Goal: Complete Application Form: Complete application form

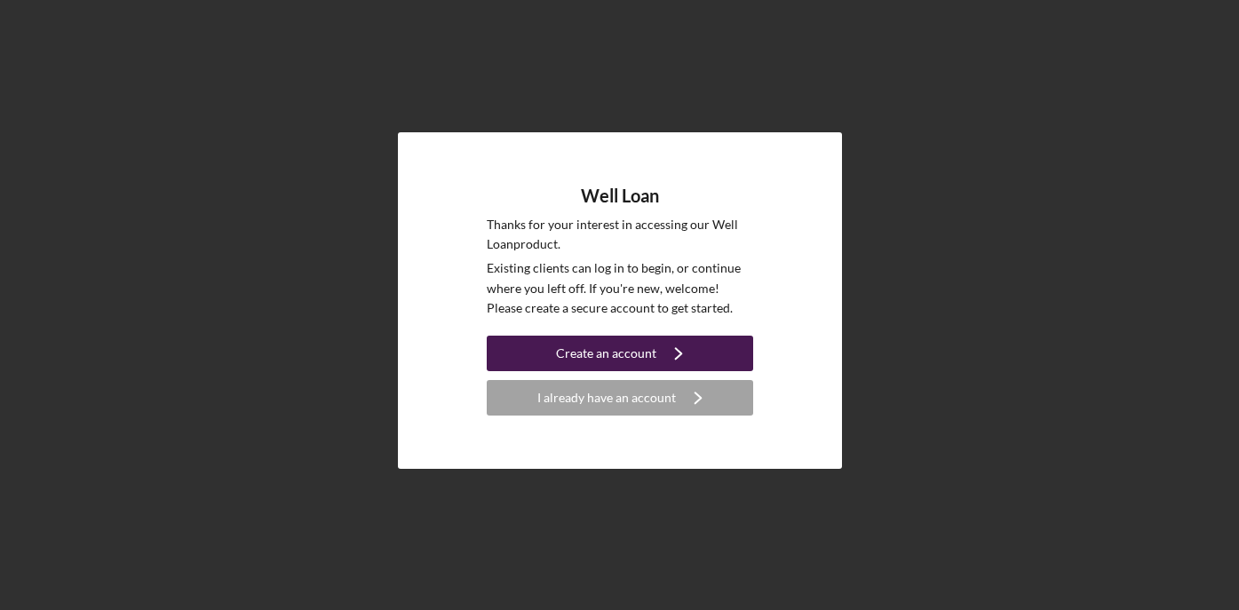
click at [670, 347] on icon "Icon/Navigate" at bounding box center [678, 353] width 44 height 44
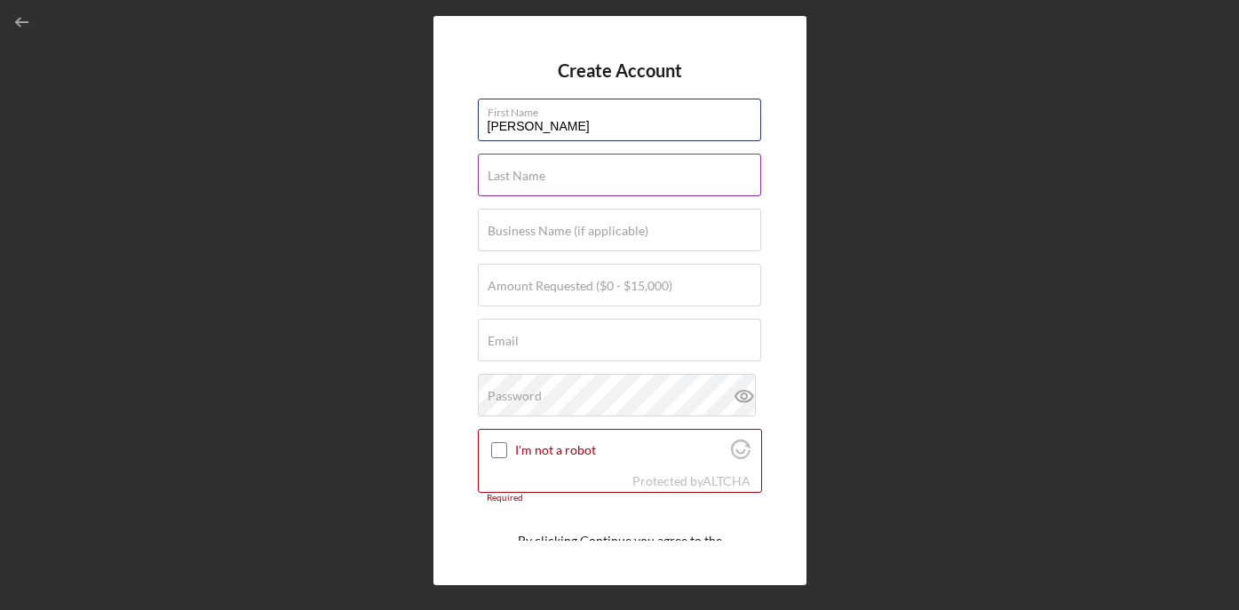
type input "[PERSON_NAME]"
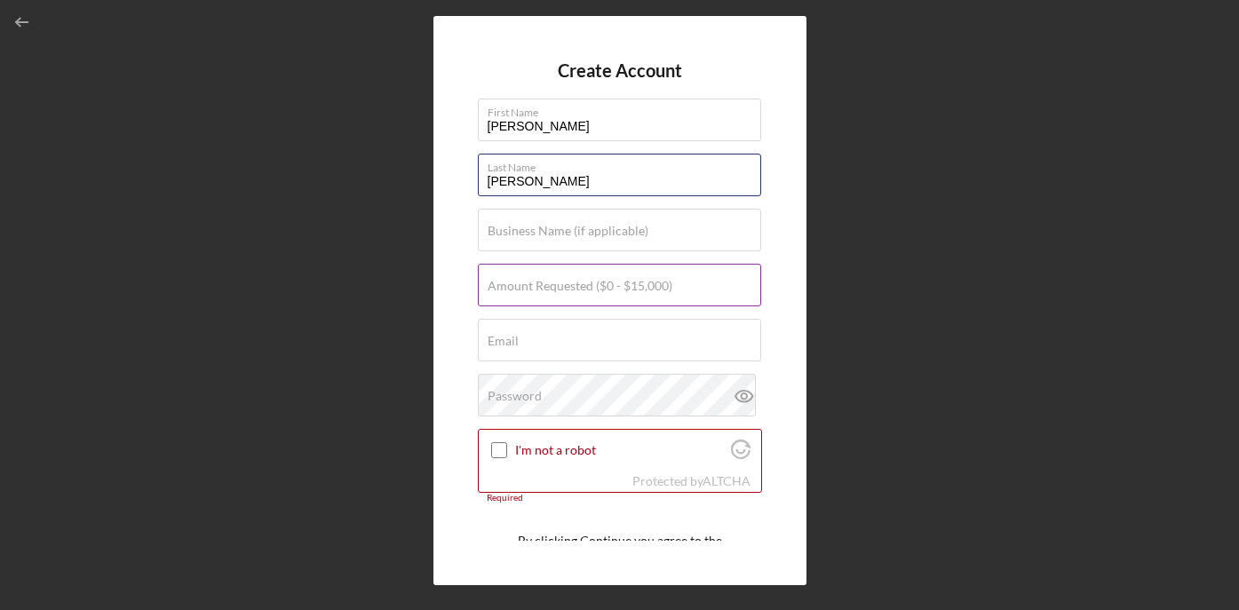
type input "[PERSON_NAME]"
click at [651, 281] on label "Amount Requested ($0 - $15,000)" at bounding box center [580, 286] width 185 height 14
click at [651, 281] on input "Amount Requested ($0 - $15,000)" at bounding box center [619, 285] width 283 height 43
type input "$13,000"
click at [647, 343] on input "Email" at bounding box center [619, 340] width 283 height 43
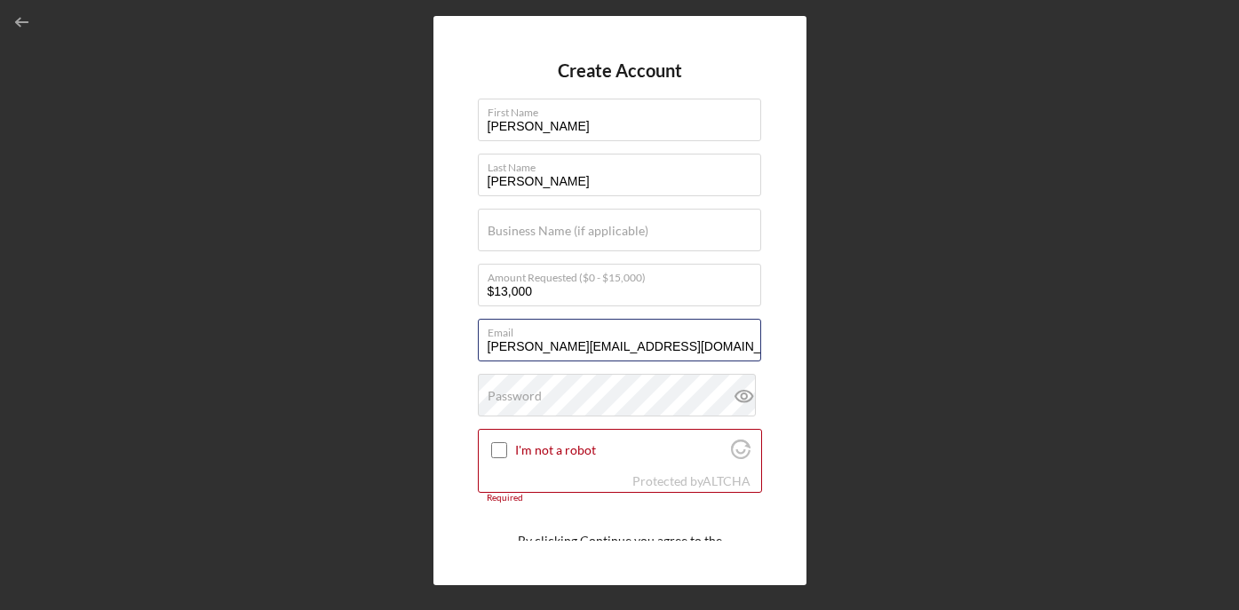
type input "[PERSON_NAME][EMAIL_ADDRESS][DOMAIN_NAME]"
click at [495, 449] on input "I'm not a robot" at bounding box center [499, 450] width 16 height 16
checkbox input "true"
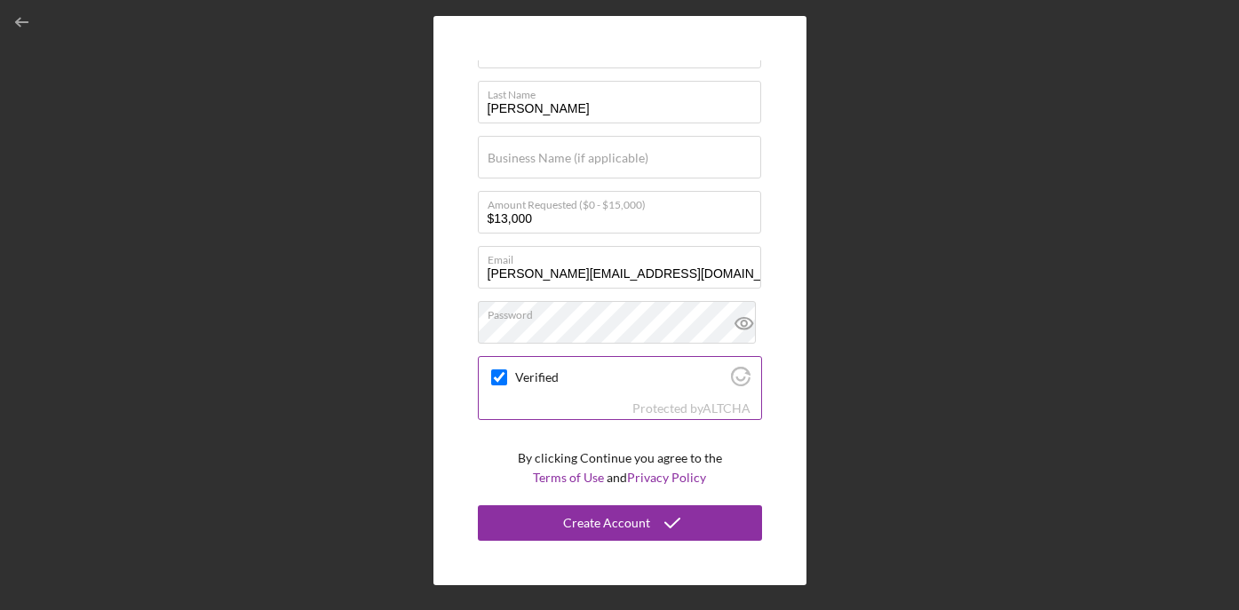
scroll to position [72, 0]
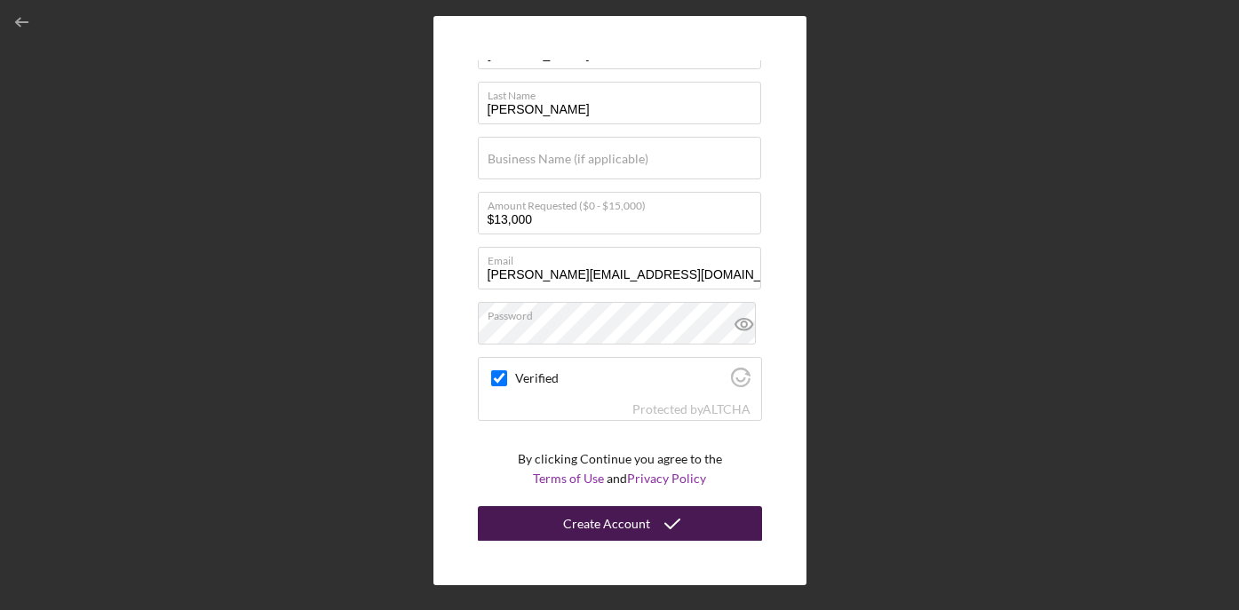
click at [639, 524] on div "Create Account" at bounding box center [606, 524] width 87 height 36
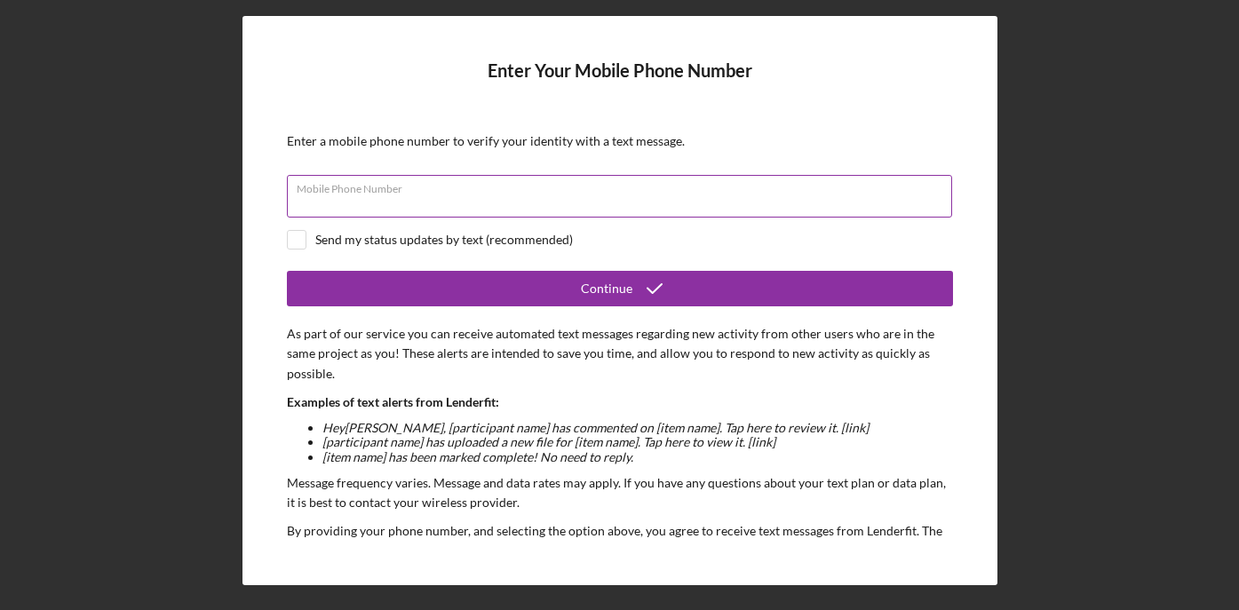
click at [607, 195] on input "Mobile Phone Number" at bounding box center [619, 196] width 665 height 43
type input "[PHONE_NUMBER]"
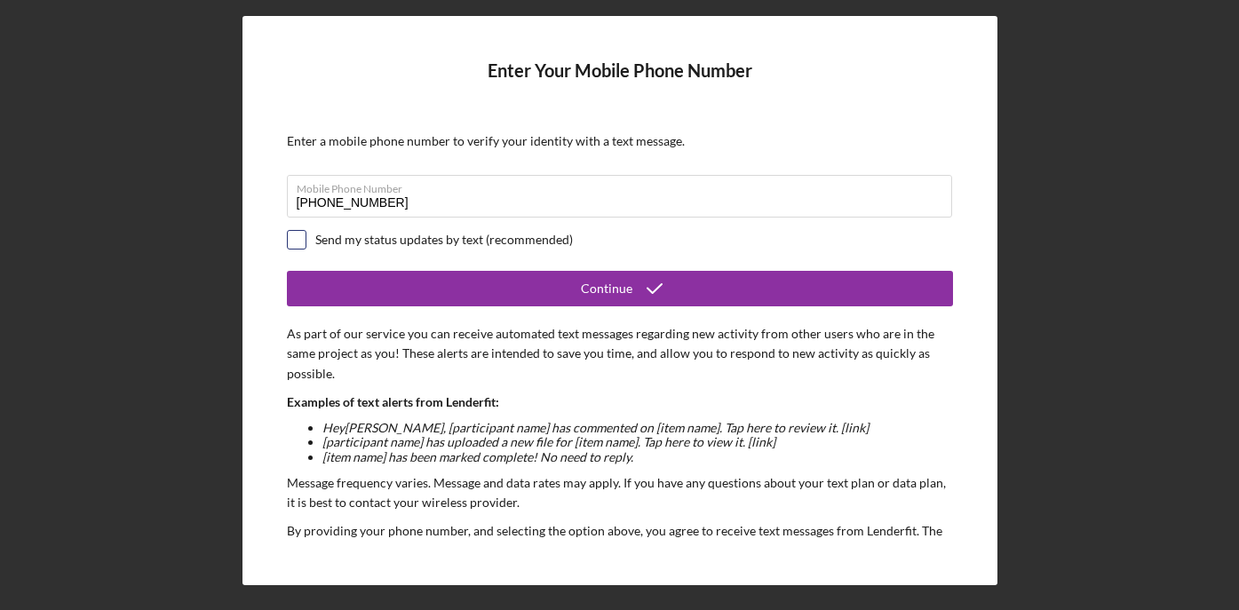
click at [298, 235] on input "checkbox" at bounding box center [297, 240] width 18 height 18
checkbox input "true"
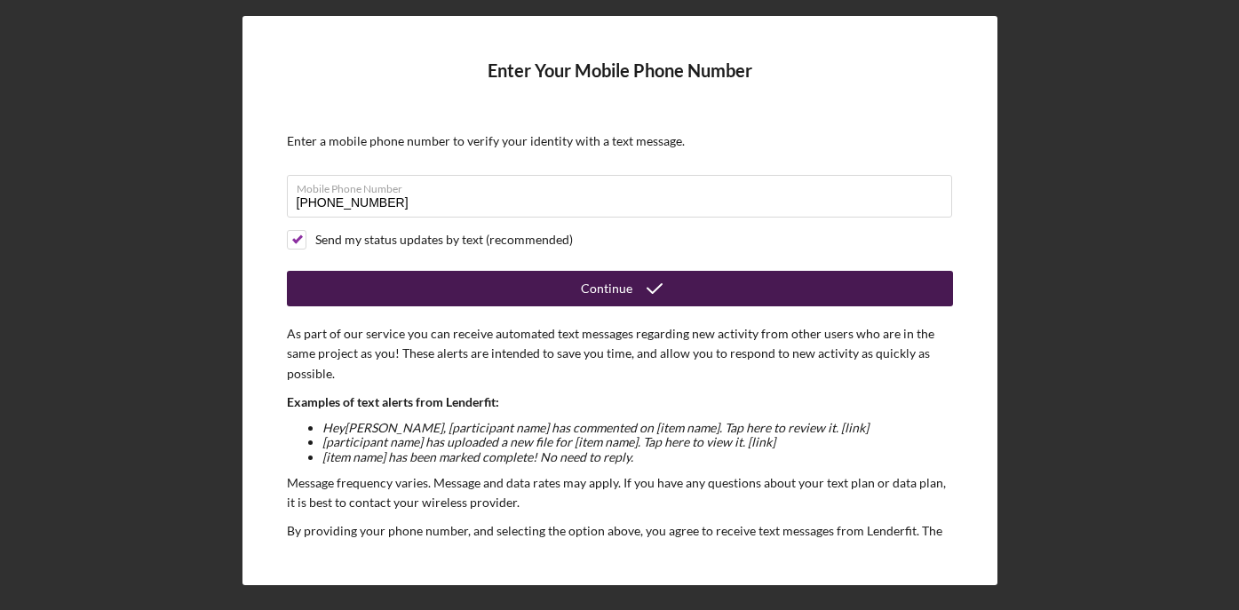
click at [437, 283] on button "Continue" at bounding box center [620, 289] width 666 height 36
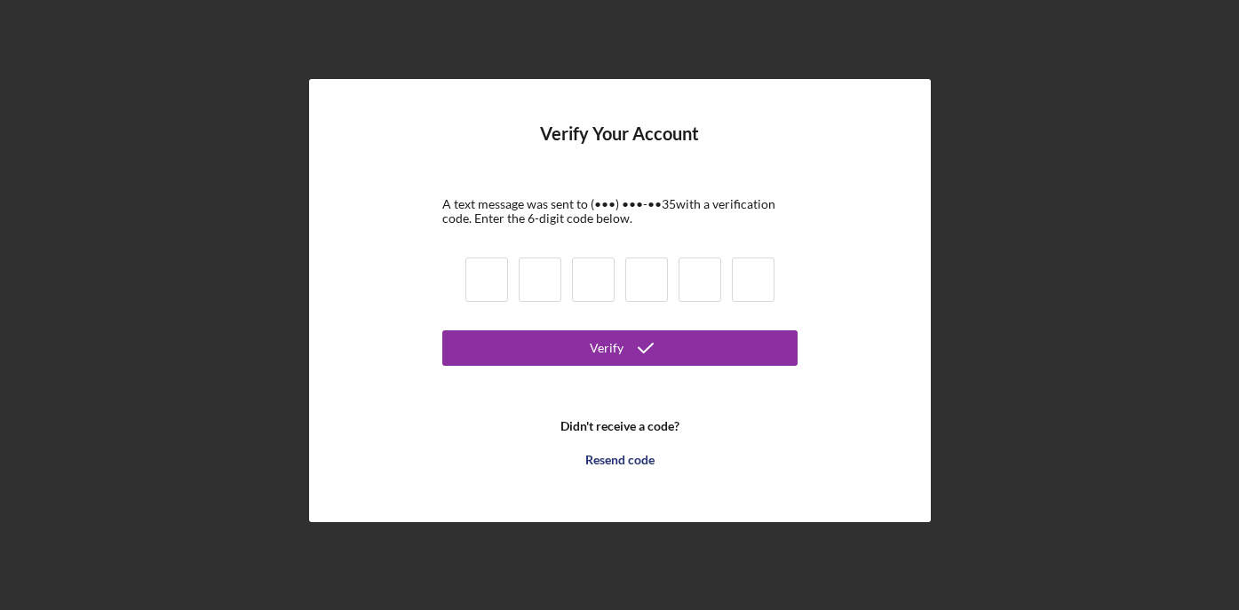
click at [480, 282] on input at bounding box center [486, 280] width 43 height 44
type input "3"
type input "2"
type input "1"
type input "3"
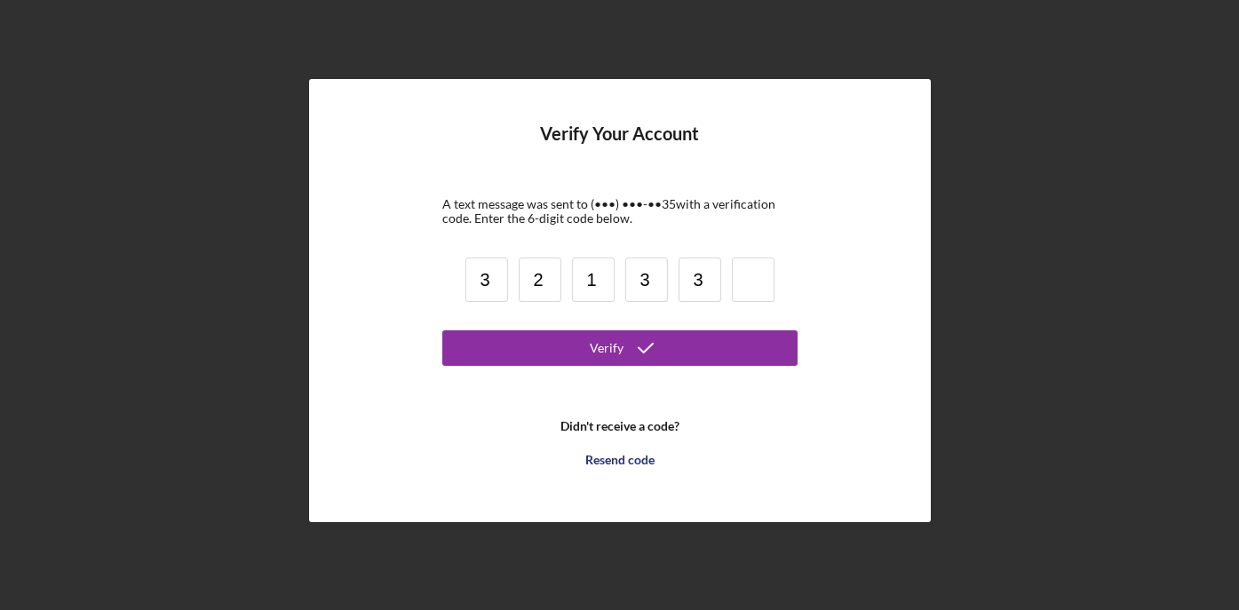
type input "3"
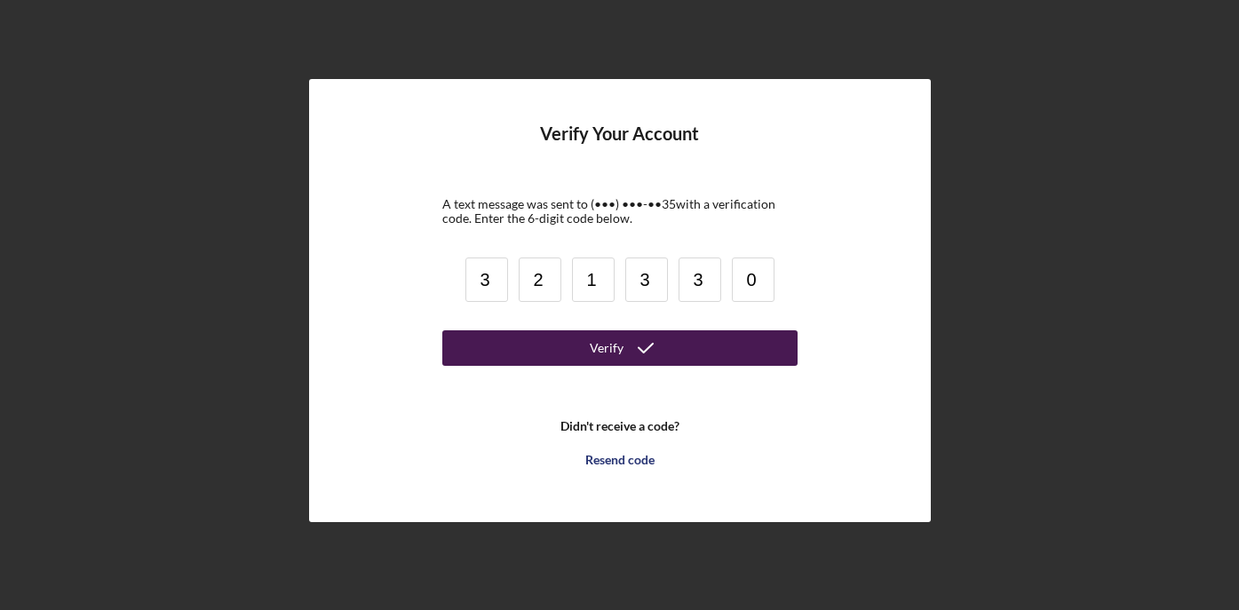
type input "0"
click at [547, 331] on button "Verify" at bounding box center [619, 348] width 355 height 36
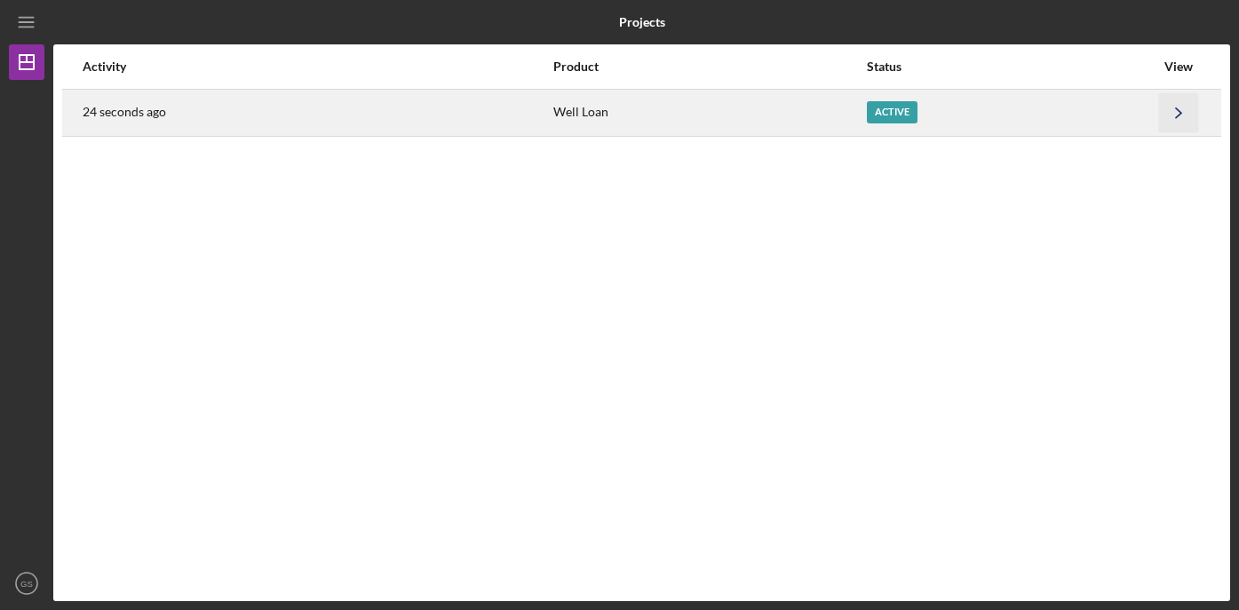
click at [1172, 119] on icon "Icon/Navigate" at bounding box center [1179, 112] width 40 height 40
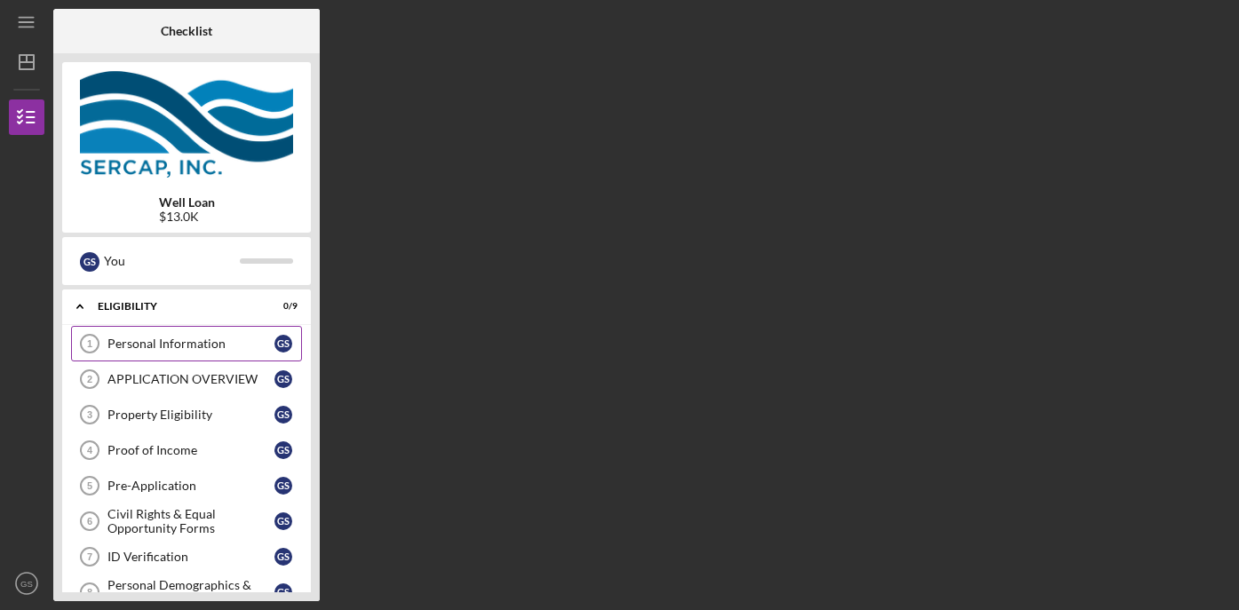
click at [199, 346] on div "Personal Information" at bounding box center [190, 344] width 167 height 14
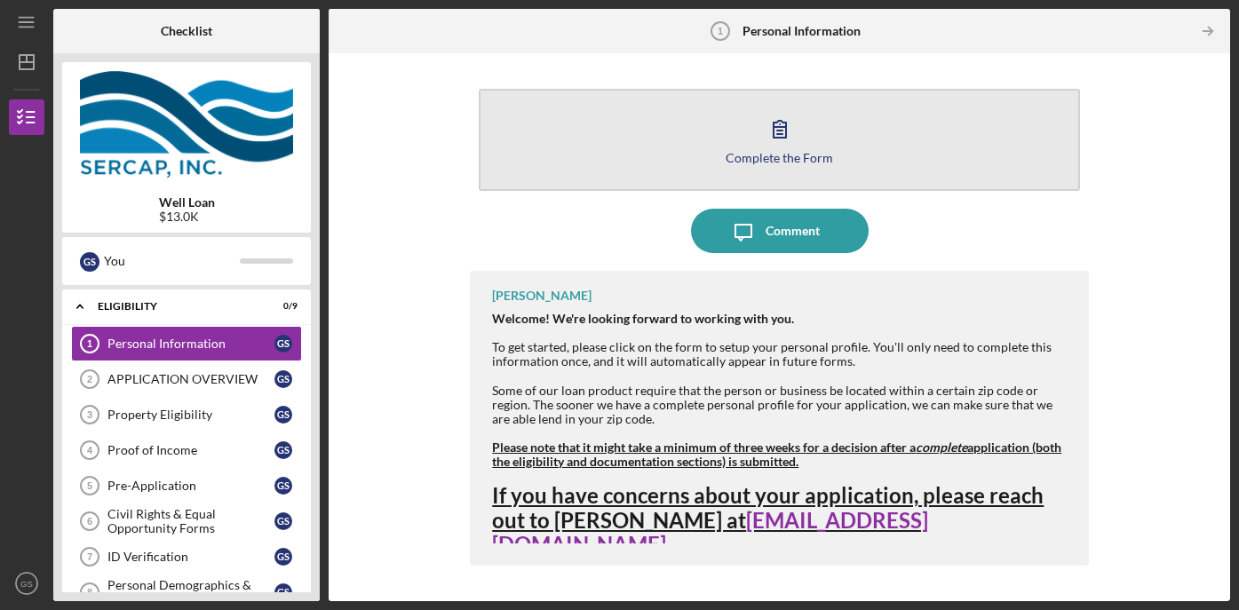
click at [786, 139] on icon "button" at bounding box center [780, 129] width 44 height 44
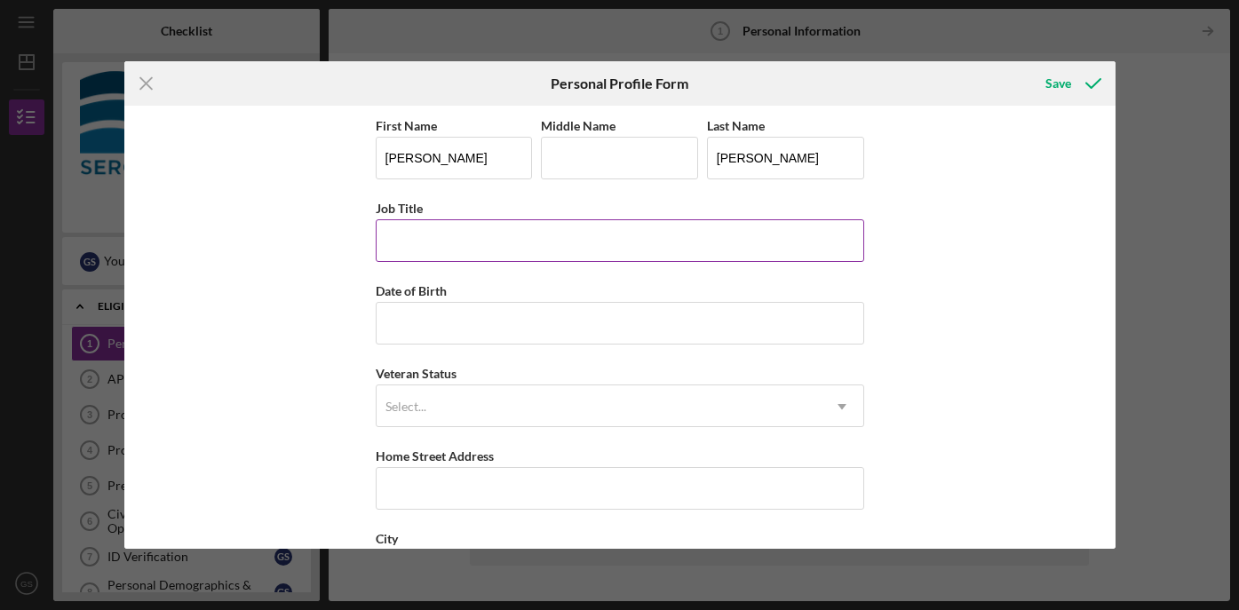
click at [611, 241] on input "Job Title" at bounding box center [620, 240] width 488 height 43
type input "EMT"
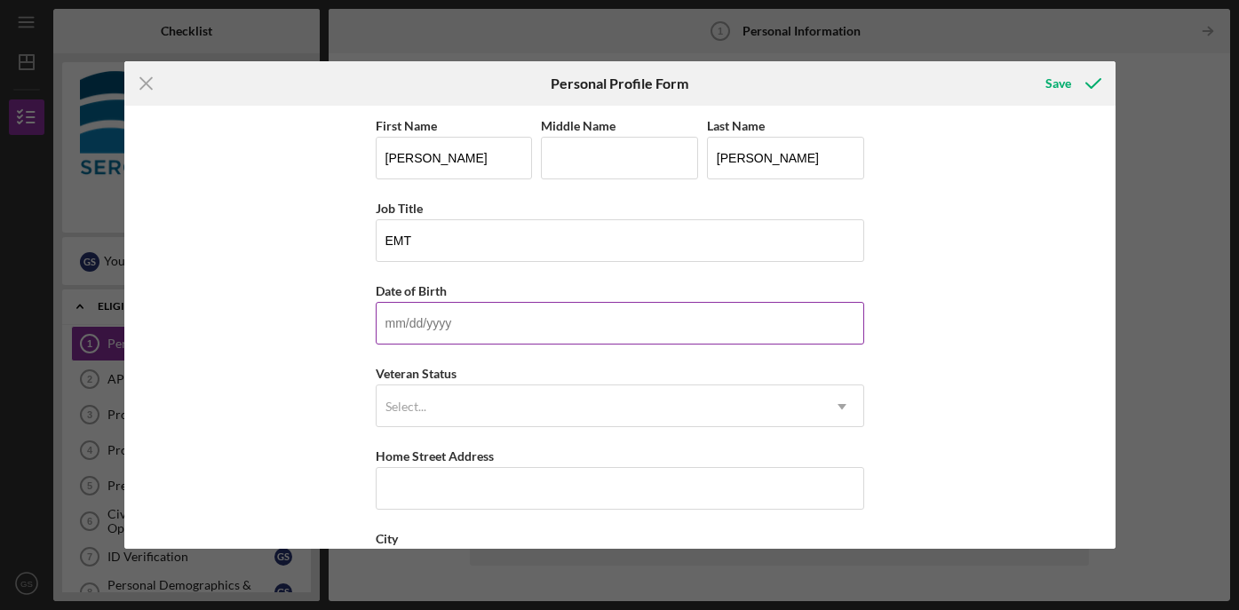
click at [584, 327] on input "Date of Birth" at bounding box center [620, 323] width 488 height 43
type input "[DATE]"
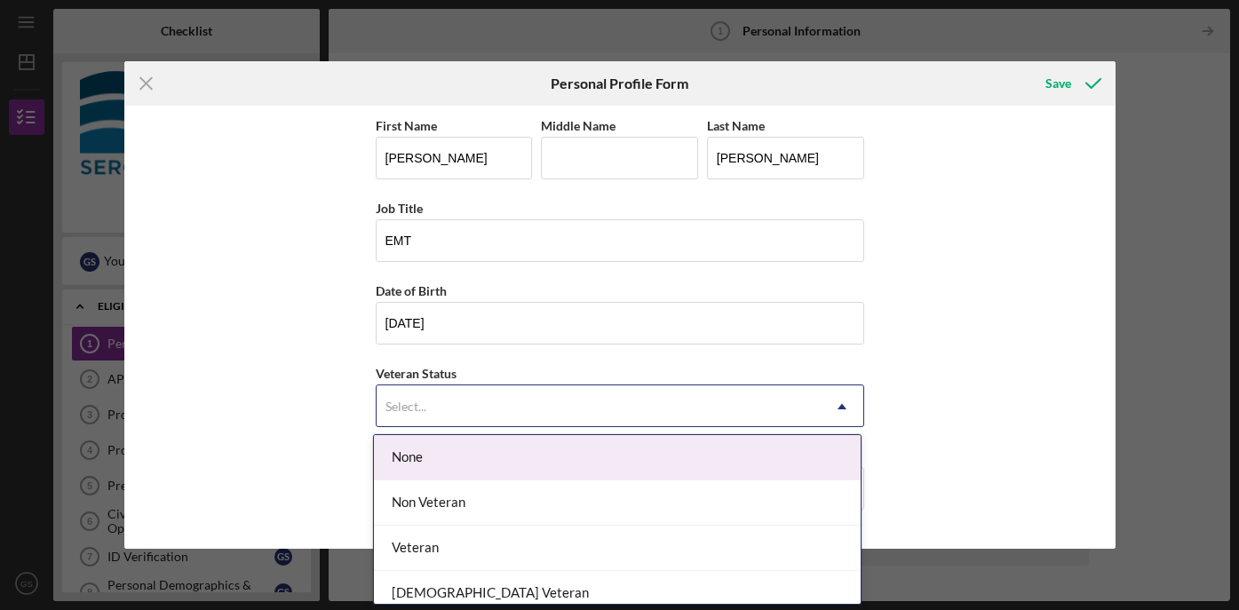
click at [555, 407] on div "Select..." at bounding box center [599, 406] width 444 height 41
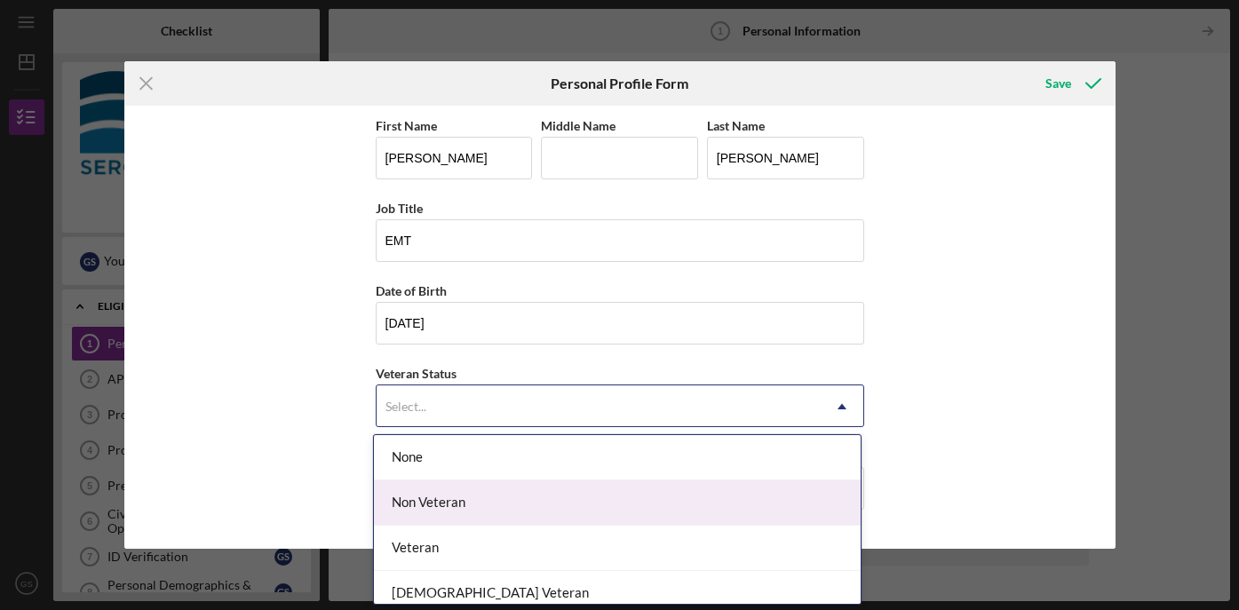
click at [538, 496] on div "Non Veteran" at bounding box center [617, 502] width 487 height 45
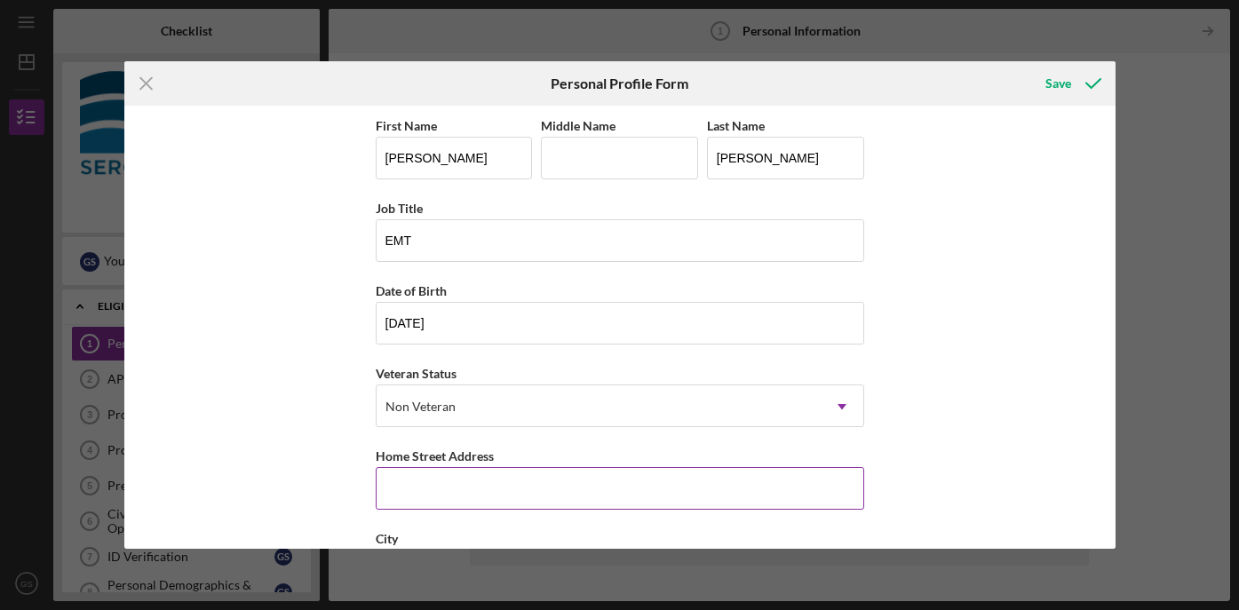
click at [537, 494] on input "Home Street Address" at bounding box center [620, 488] width 488 height 43
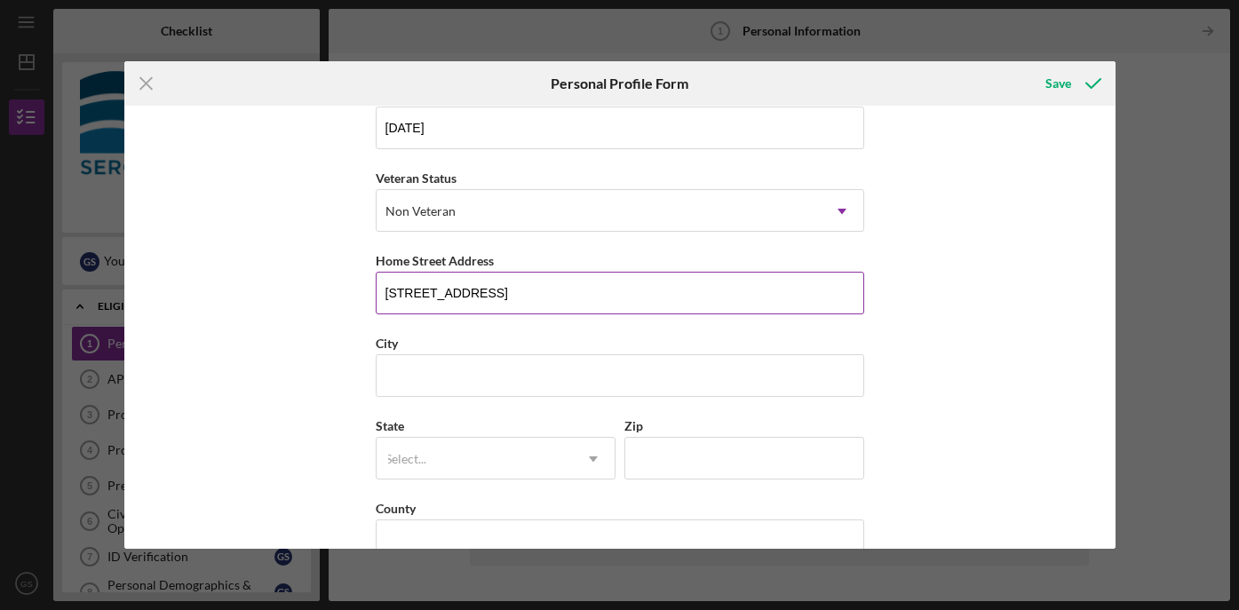
scroll to position [213, 0]
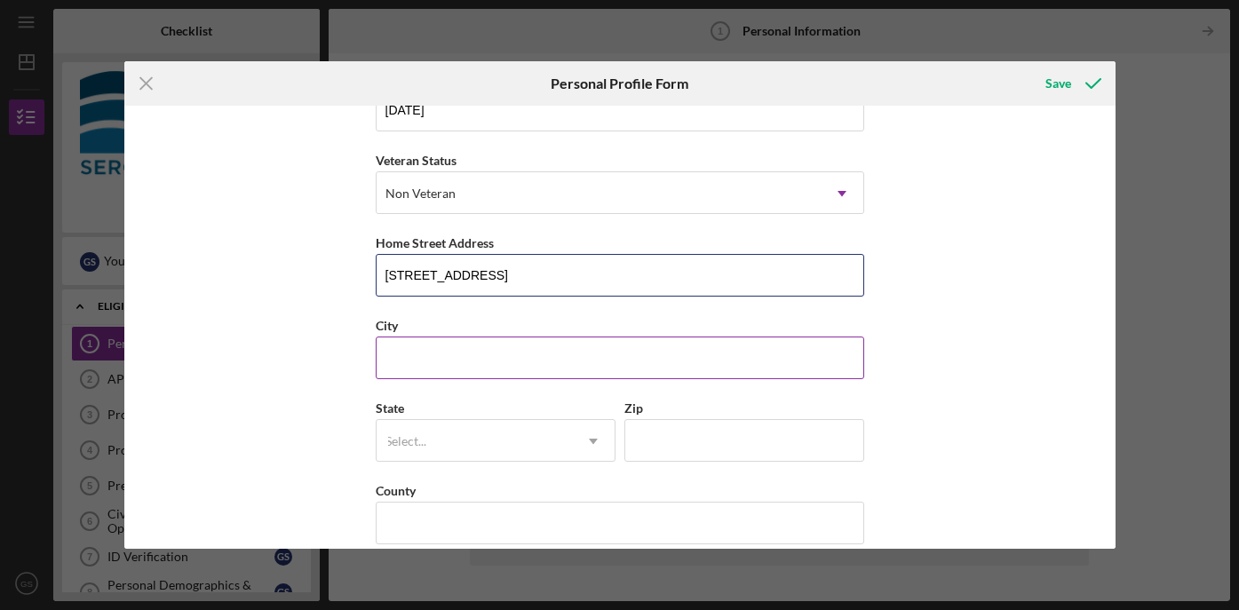
type input "[STREET_ADDRESS]"
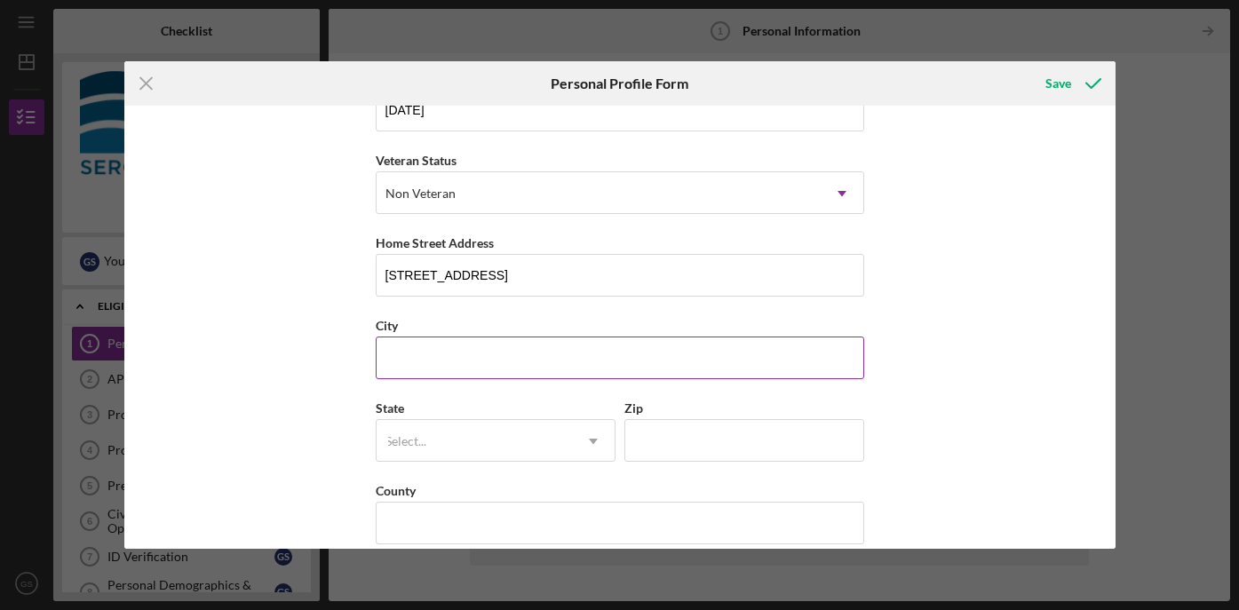
click at [550, 363] on input "City" at bounding box center [620, 358] width 488 height 43
type input "Waltham"
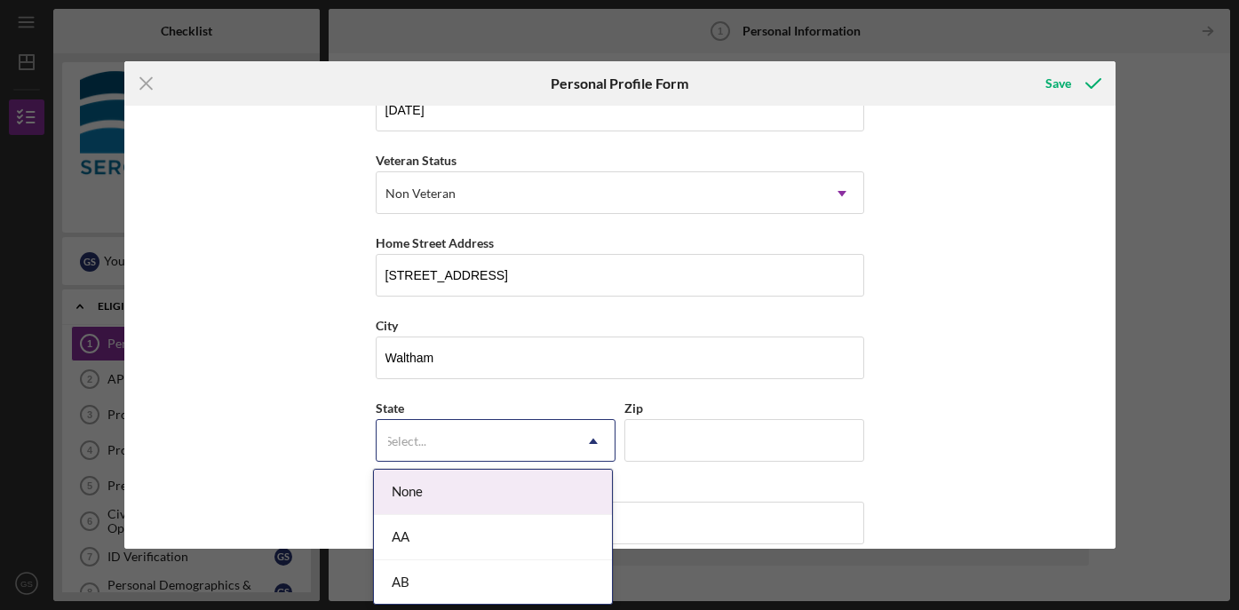
click at [513, 441] on div "Select..." at bounding box center [474, 441] width 195 height 41
type input "me"
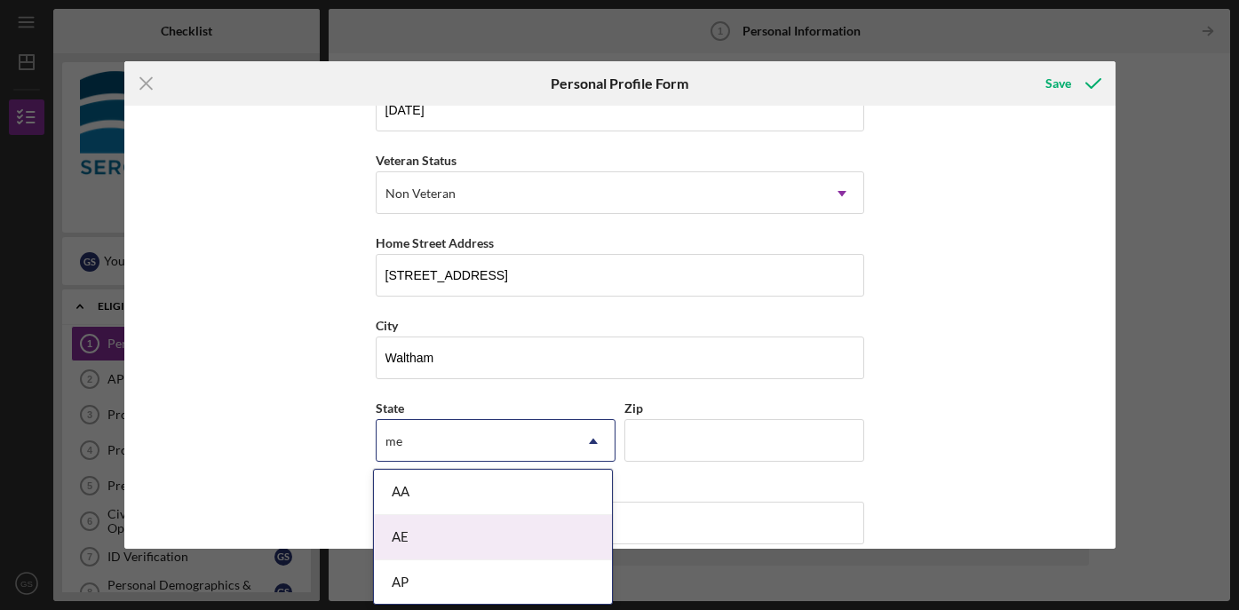
scroll to position [138, 0]
click at [498, 526] on div "ME" at bounding box center [493, 535] width 238 height 45
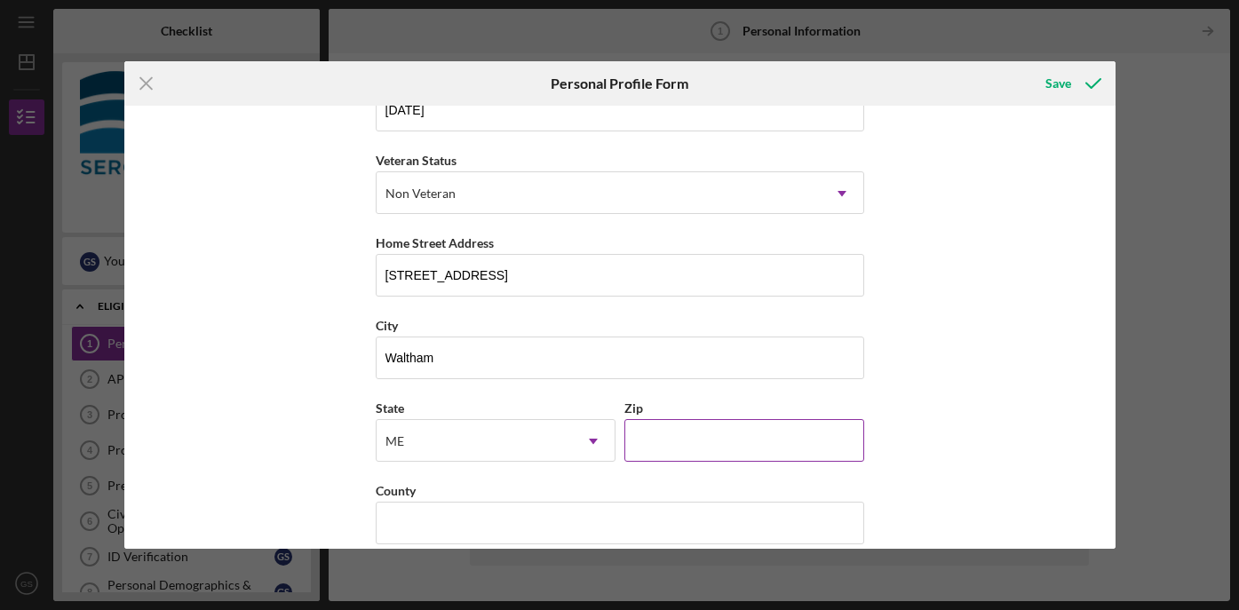
click at [690, 438] on input "Zip" at bounding box center [744, 440] width 240 height 43
type input "04605"
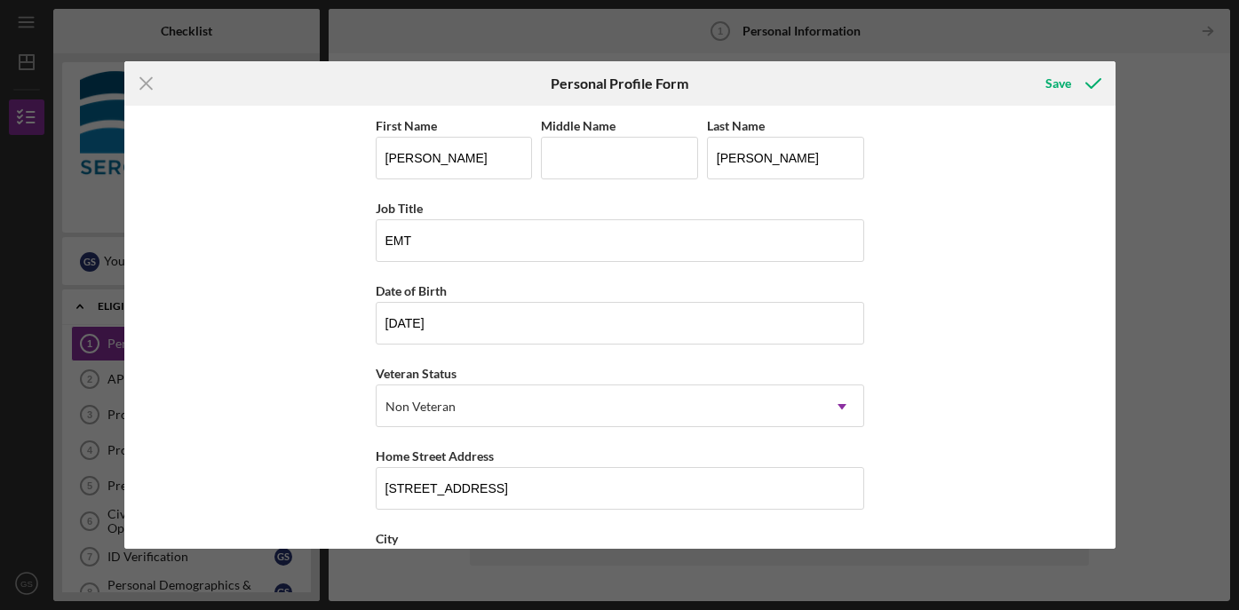
scroll to position [0, 0]
type input "[PERSON_NAME]"
click at [1064, 84] on div "Save" at bounding box center [1058, 84] width 26 height 36
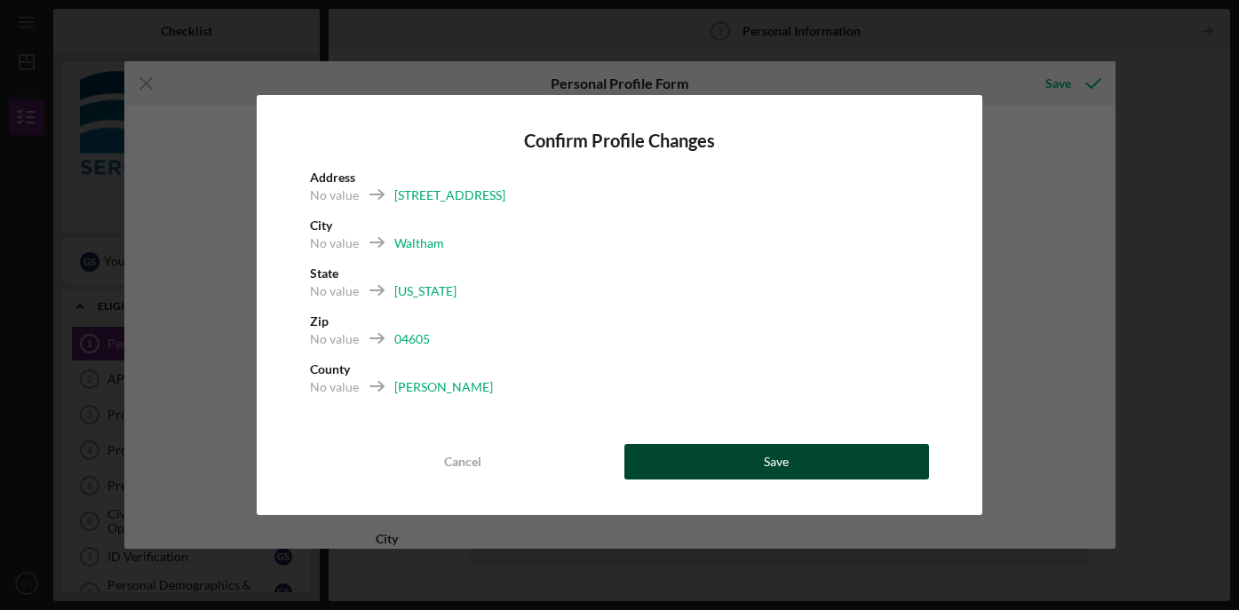
click at [847, 465] on button "Save" at bounding box center [776, 462] width 305 height 36
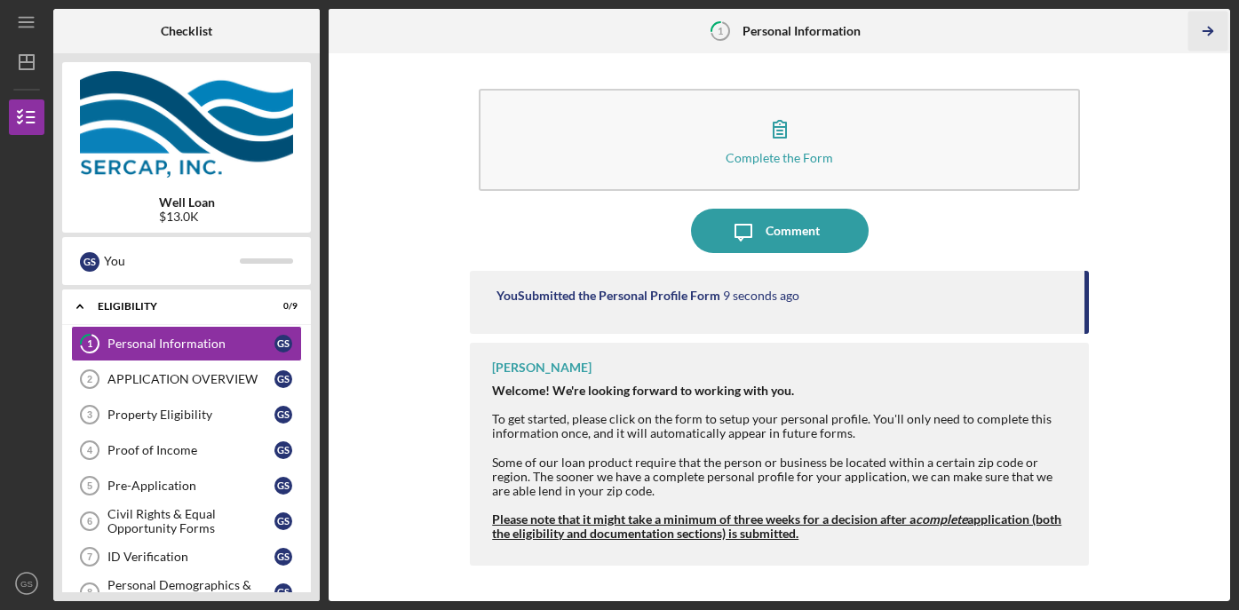
click at [1205, 31] on line "button" at bounding box center [1207, 31] width 9 height 0
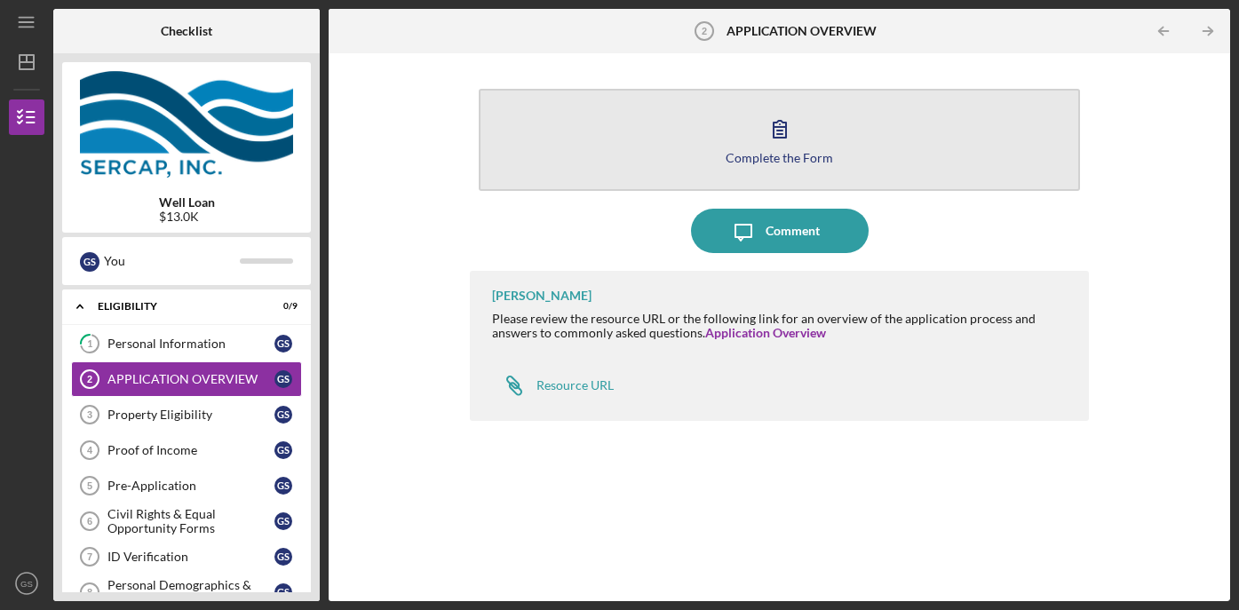
click at [789, 136] on icon "button" at bounding box center [780, 129] width 44 height 44
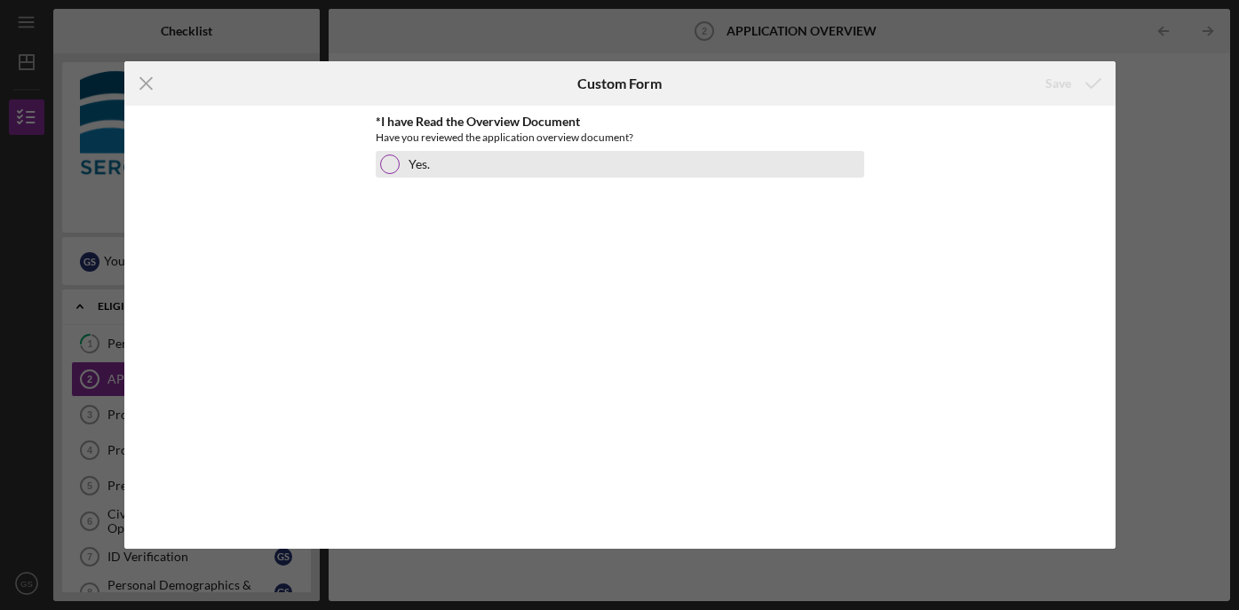
click at [404, 167] on div "Yes." at bounding box center [620, 164] width 488 height 27
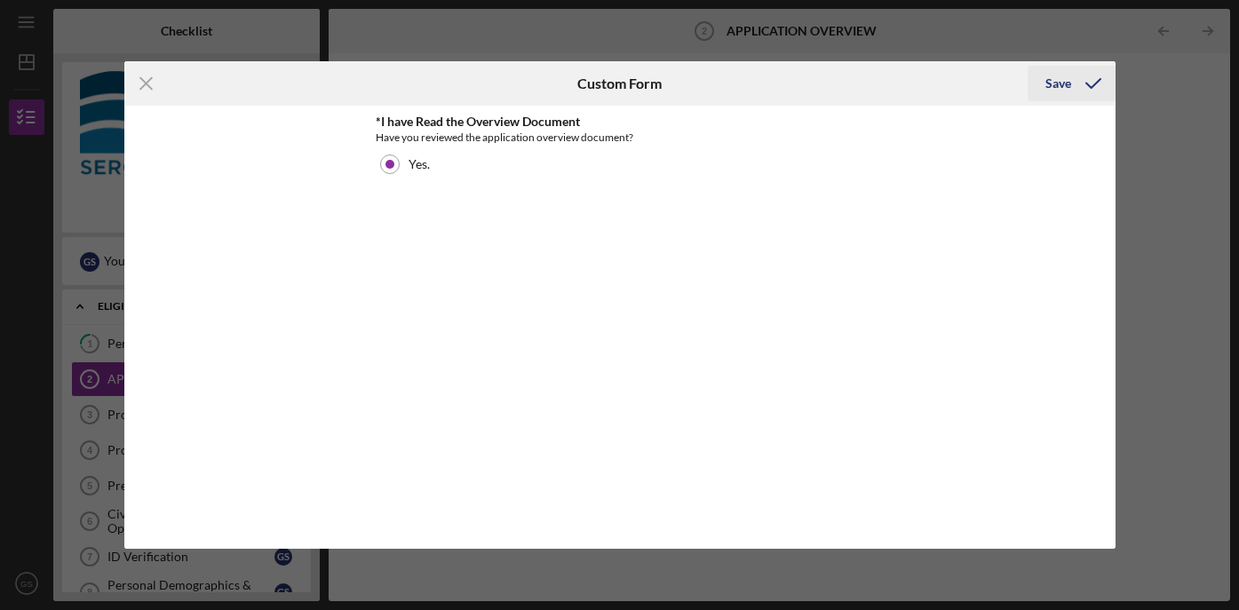
click at [1073, 86] on icon "submit" at bounding box center [1093, 83] width 44 height 44
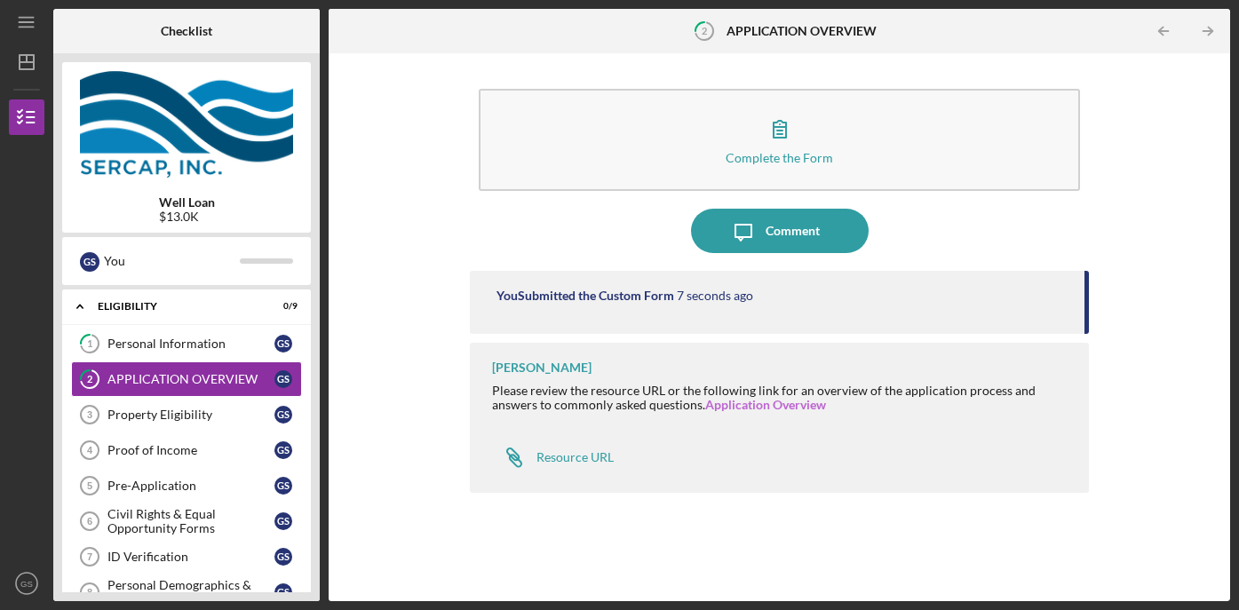
click at [784, 402] on link "Application Overview" at bounding box center [765, 404] width 121 height 15
